Goal: Information Seeking & Learning: Learn about a topic

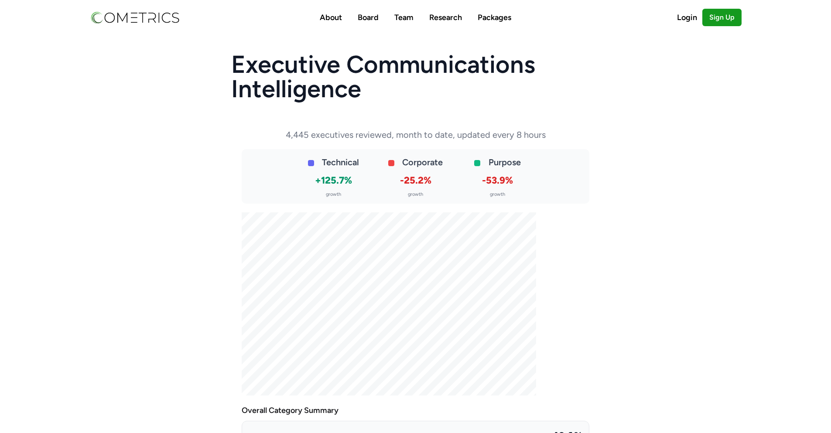
click at [372, 132] on p "4,445 executives reviewed, month to date, updated every 8 hours" at bounding box center [416, 134] width 348 height 11
click at [295, 58] on h1 "Executive Communications Intelligence" at bounding box center [415, 76] width 369 height 49
click at [297, 95] on h1 "Executive Communications Intelligence" at bounding box center [415, 76] width 369 height 49
click at [389, 134] on p "4,445 executives reviewed, month to date, updated every 8 hours" at bounding box center [416, 134] width 348 height 11
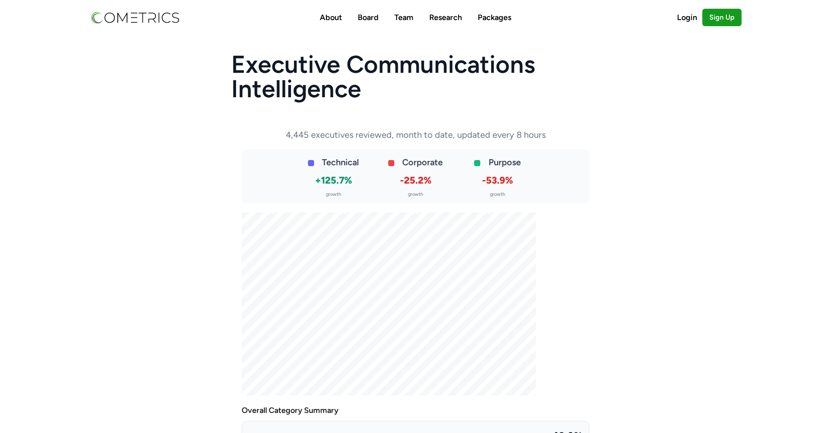
drag, startPoint x: 284, startPoint y: 127, endPoint x: 172, endPoint y: 299, distance: 205.8
click at [172, 299] on article "Executive Communications Intelligence 4,445 executives reviewed, month to date,…" at bounding box center [415, 395] width 831 height 721
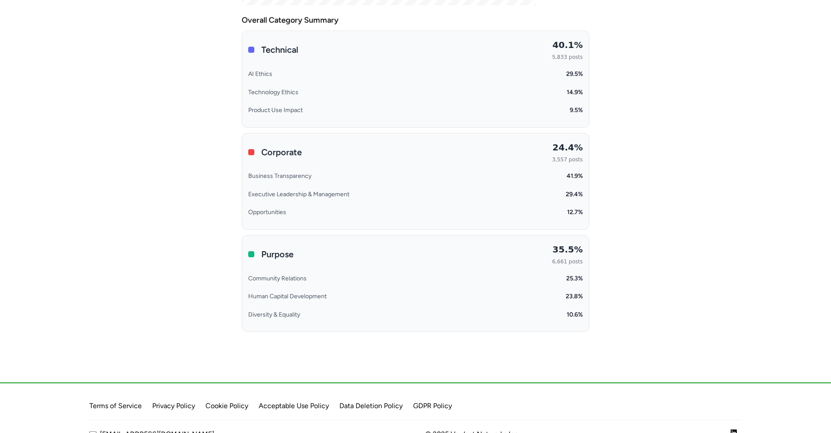
scroll to position [41, 0]
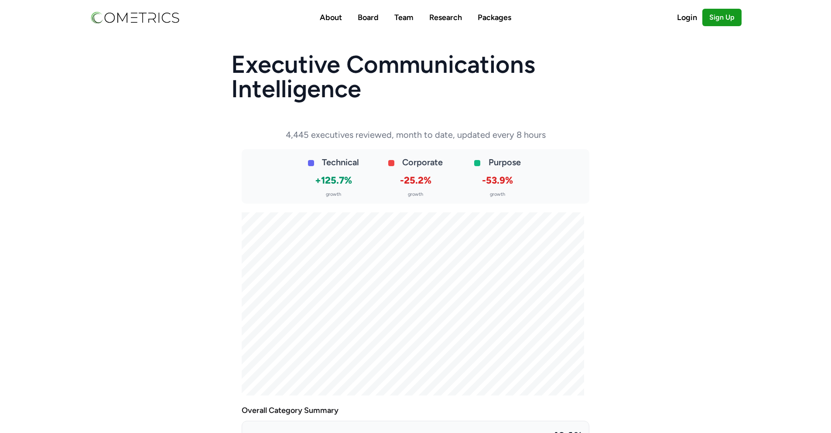
click at [702, 191] on article "Executive Communications Intelligence 4,445 executives reviewed, month to date,…" at bounding box center [415, 395] width 831 height 721
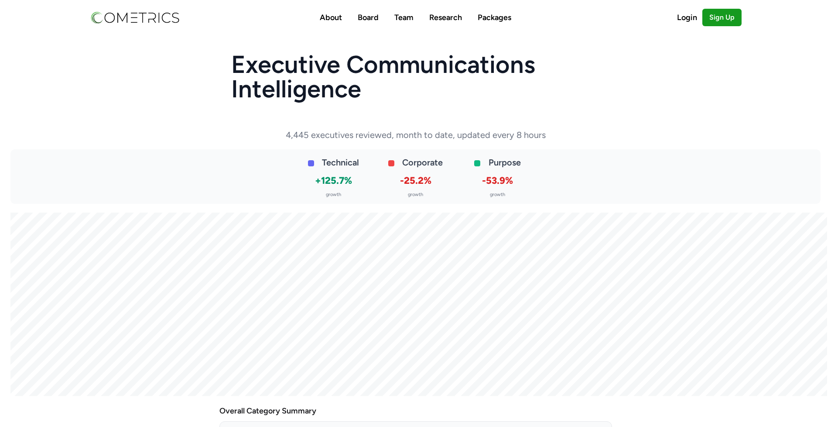
click at [378, 68] on h1 "Executive Communications Intelligence" at bounding box center [415, 76] width 369 height 49
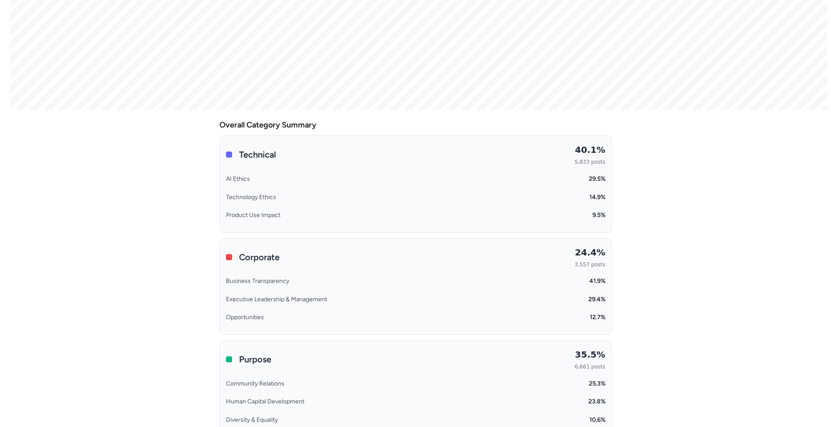
scroll to position [87, 0]
